Goal: Contribute content

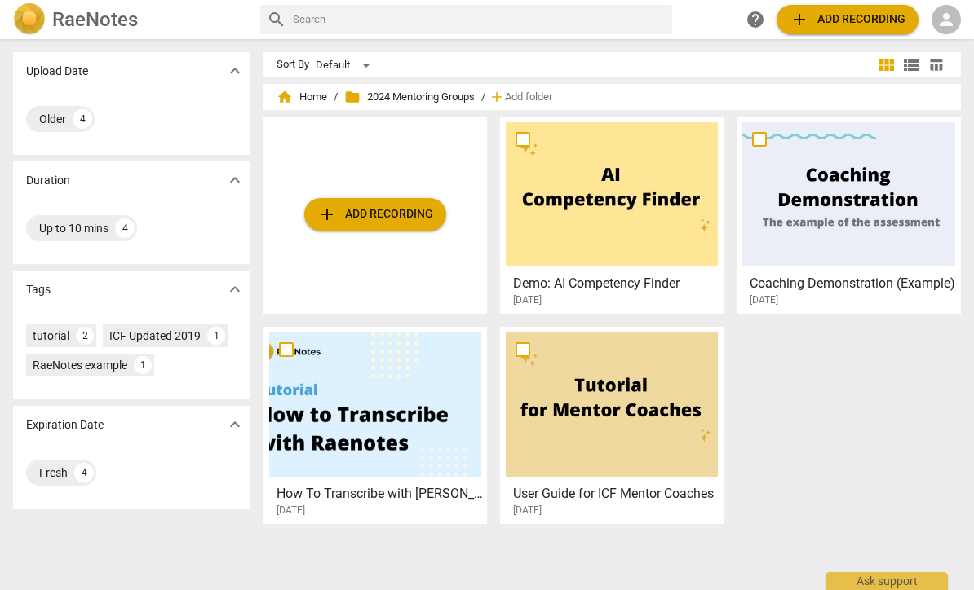
click at [439, 99] on span "folder 2024 Mentoring Groups" at bounding box center [409, 97] width 130 height 16
click at [295, 99] on span "home Home" at bounding box center [301, 97] width 51 height 16
click at [307, 103] on span "home Home" at bounding box center [301, 97] width 51 height 16
click at [951, 19] on span "person" at bounding box center [946, 20] width 20 height 20
click at [937, 41] on li "Login" at bounding box center [932, 39] width 59 height 39
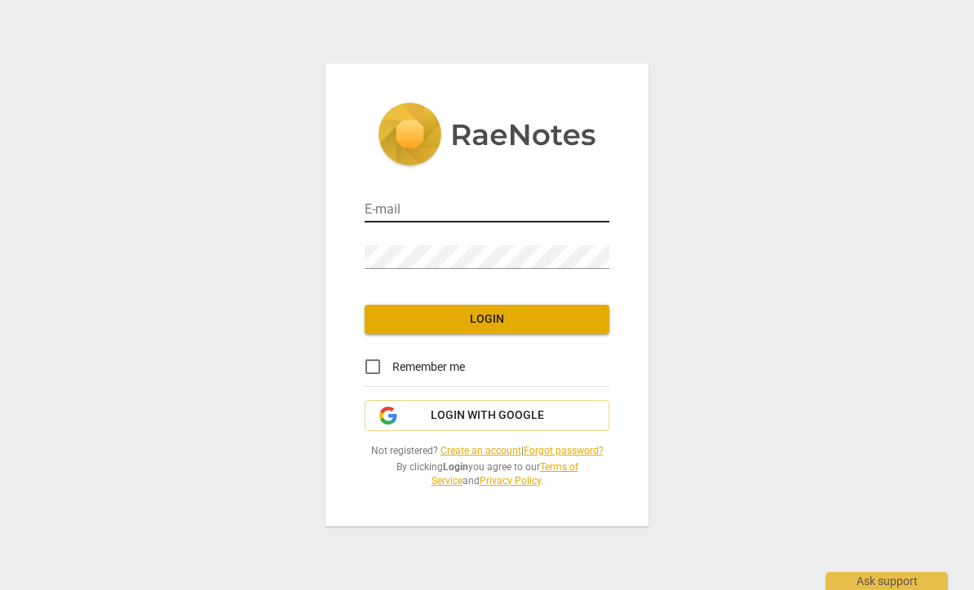
click at [488, 221] on input "email" at bounding box center [486, 211] width 245 height 24
type input "[EMAIL_ADDRESS][DOMAIN_NAME]"
click at [489, 320] on span "Login" at bounding box center [487, 319] width 219 height 16
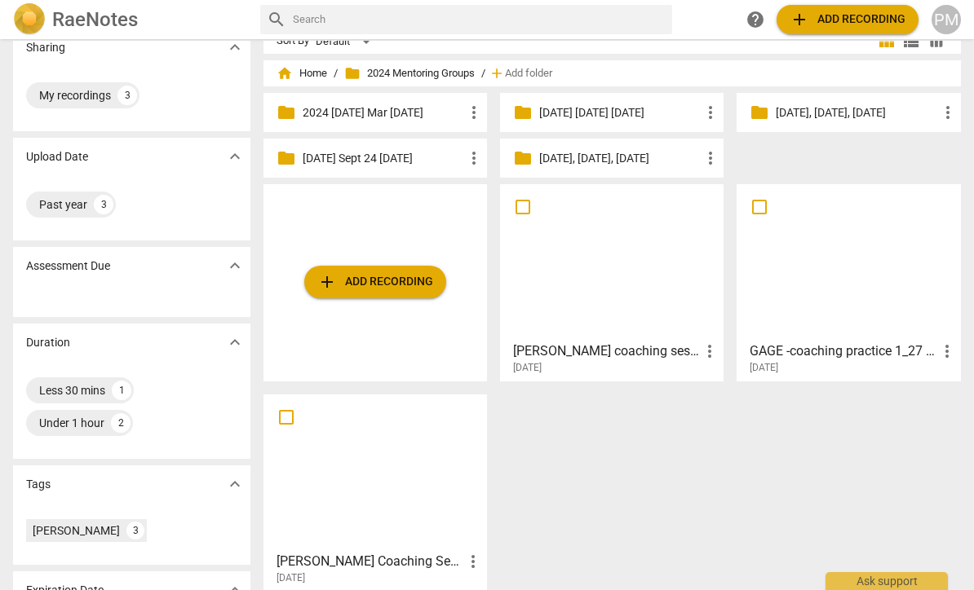
scroll to position [40, 0]
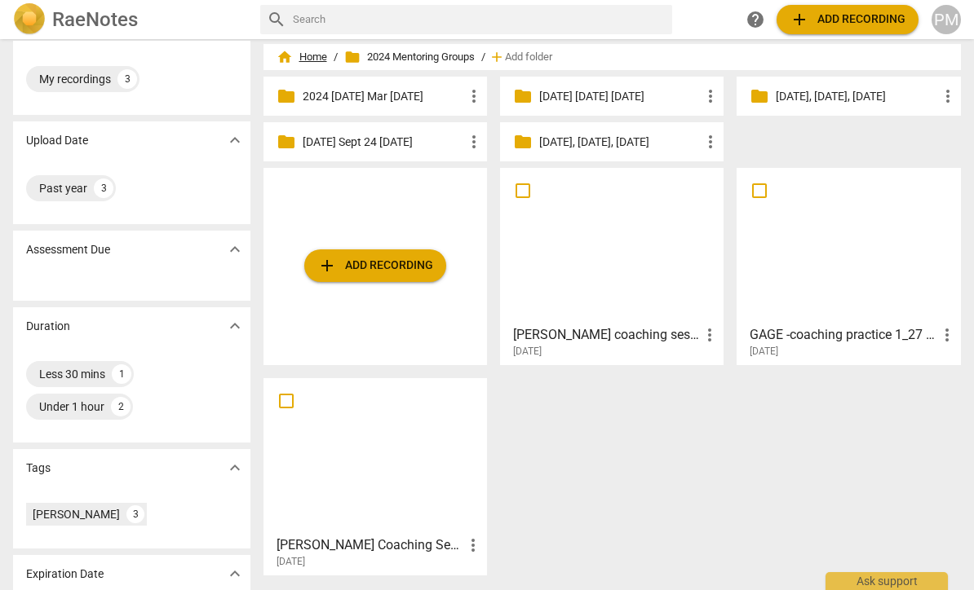
click at [312, 61] on span "home Home" at bounding box center [301, 57] width 51 height 16
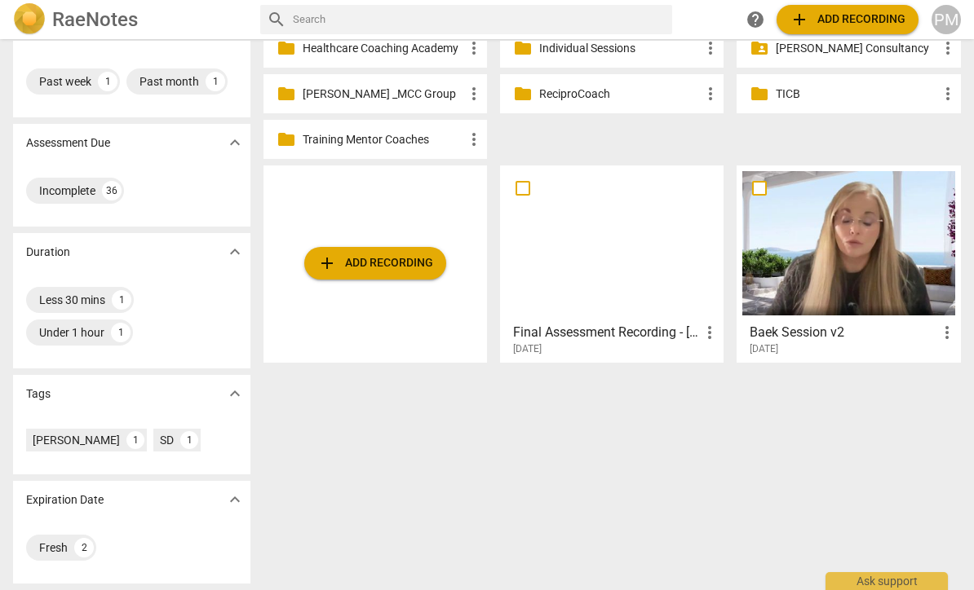
scroll to position [179, 0]
click at [574, 398] on div "Sort By Default view_module view_list table_chart home Home / add Add folder fo…" at bounding box center [618, 135] width 711 height 525
click at [396, 263] on span "add Add recording" at bounding box center [375, 264] width 116 height 20
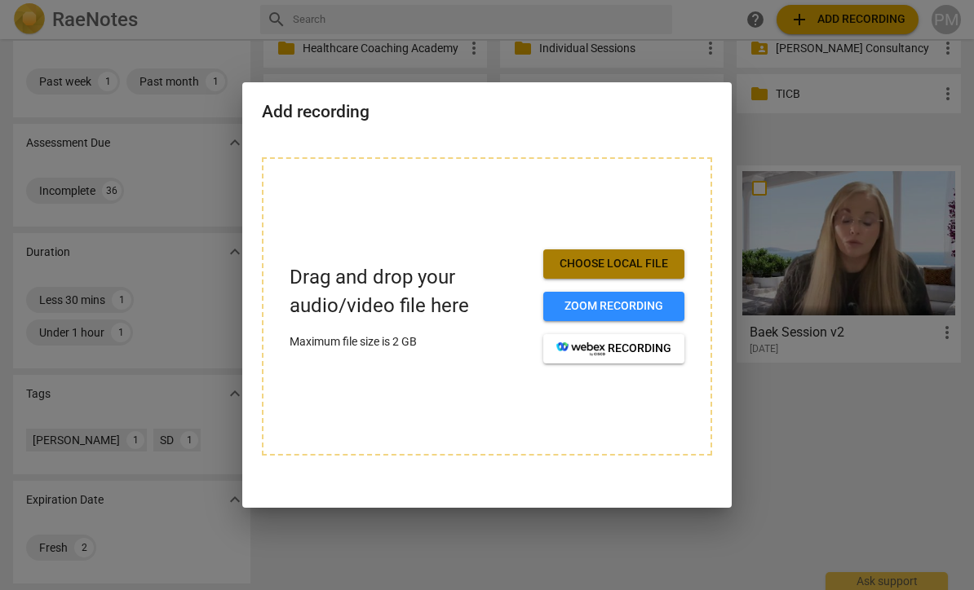
click at [654, 272] on span "Choose local file" at bounding box center [613, 264] width 115 height 16
